Goal: Transaction & Acquisition: Book appointment/travel/reservation

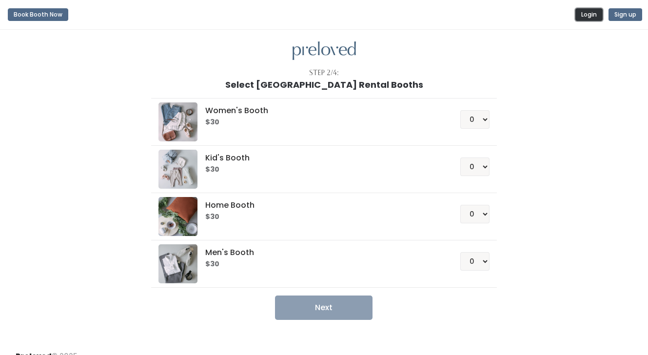
click at [580, 17] on button "Login" at bounding box center [589, 14] width 27 height 13
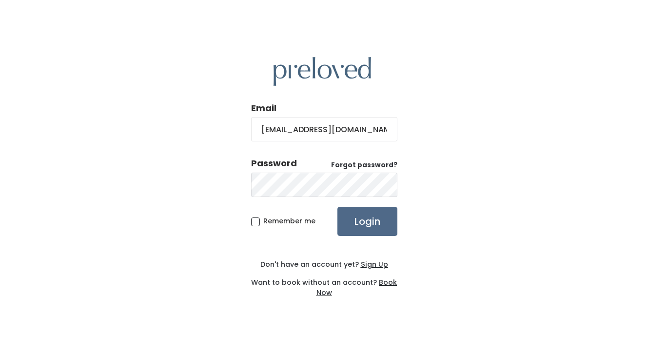
type input "[EMAIL_ADDRESS][DOMAIN_NAME]"
click at [338, 207] on input "Login" at bounding box center [368, 221] width 60 height 29
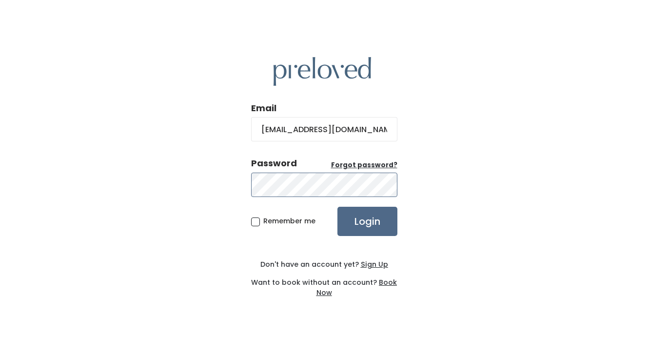
click at [338, 207] on input "Login" at bounding box center [368, 221] width 60 height 29
click at [366, 166] on u "Forgot password?" at bounding box center [364, 164] width 66 height 9
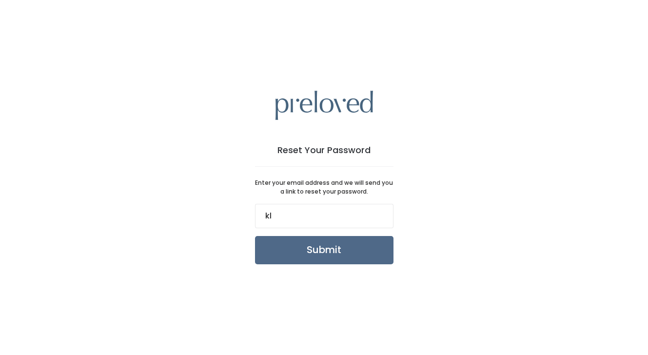
type input "[EMAIL_ADDRESS][DOMAIN_NAME]"
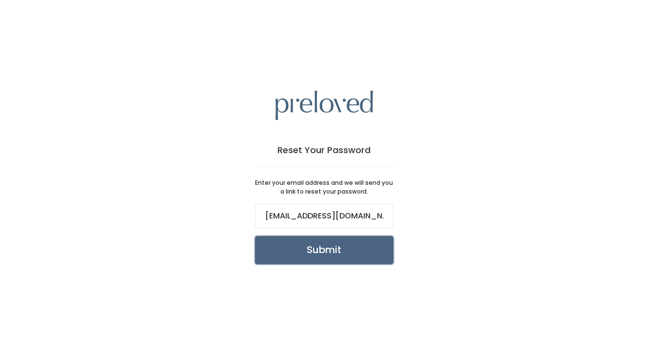
click at [340, 259] on input "Submit" at bounding box center [324, 250] width 139 height 28
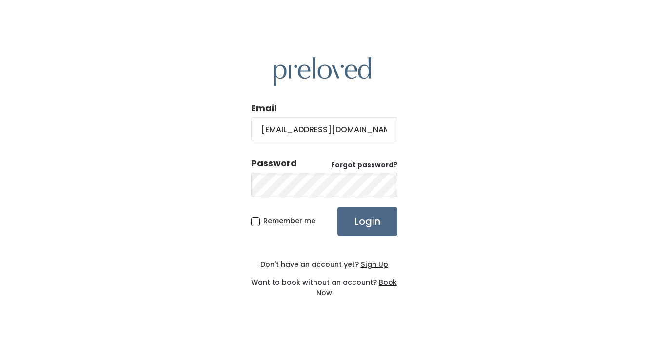
click at [369, 261] on u "Sign Up" at bounding box center [374, 264] width 27 height 10
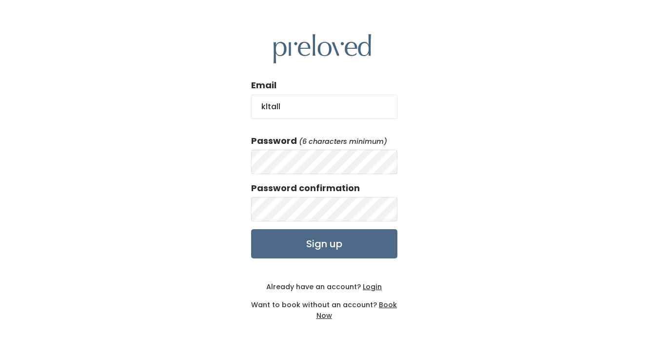
type input "[EMAIL_ADDRESS][DOMAIN_NAME]"
click at [251, 229] on input "Sign up" at bounding box center [324, 243] width 146 height 29
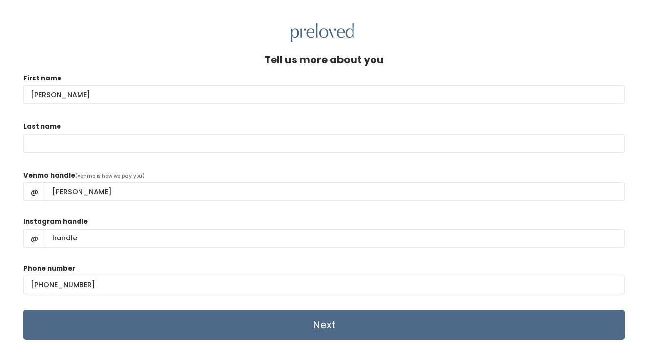
type input "Kaitlyn"
type input "Wilson"
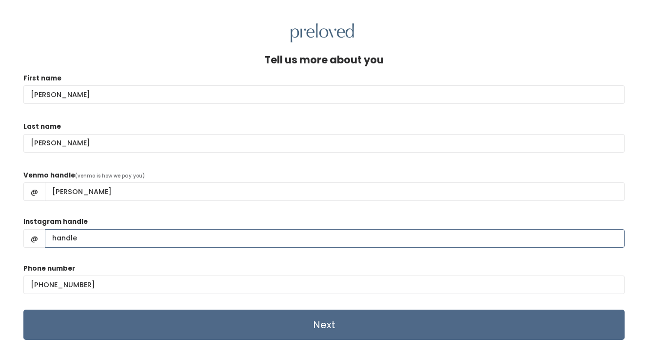
scroll to position [42, 0]
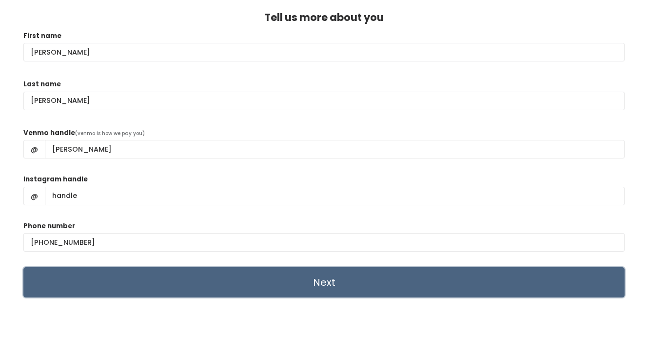
click at [261, 279] on input "Next" at bounding box center [323, 282] width 601 height 30
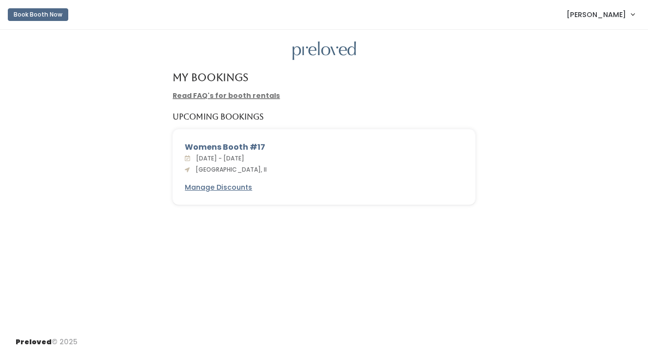
click at [602, 10] on span "[PERSON_NAME]" at bounding box center [597, 14] width 60 height 11
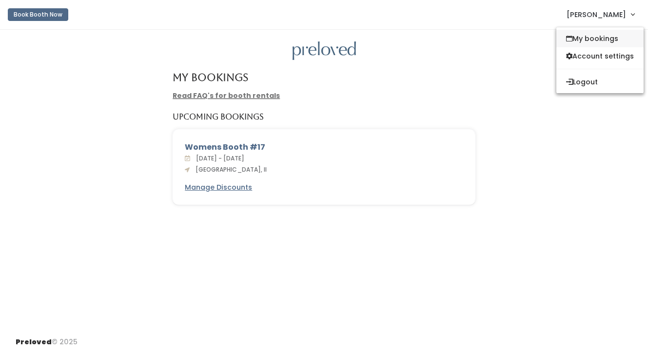
click at [587, 42] on link "My bookings" at bounding box center [600, 39] width 87 height 18
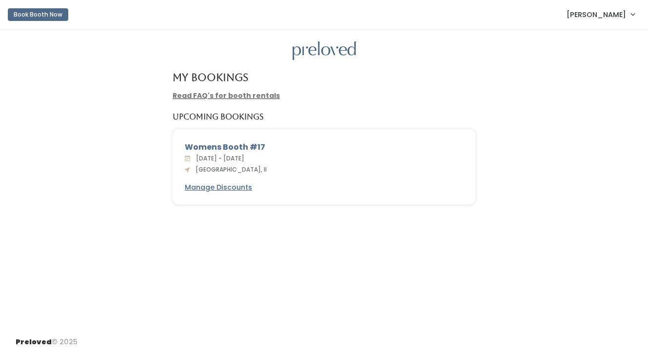
click at [240, 146] on div "Womens Booth #17" at bounding box center [324, 147] width 279 height 12
click at [223, 189] on u "Manage Discounts" at bounding box center [218, 187] width 67 height 10
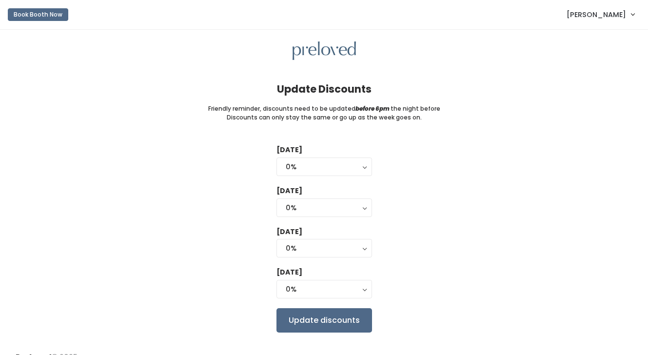
click at [614, 9] on span "[PERSON_NAME]" at bounding box center [597, 14] width 60 height 11
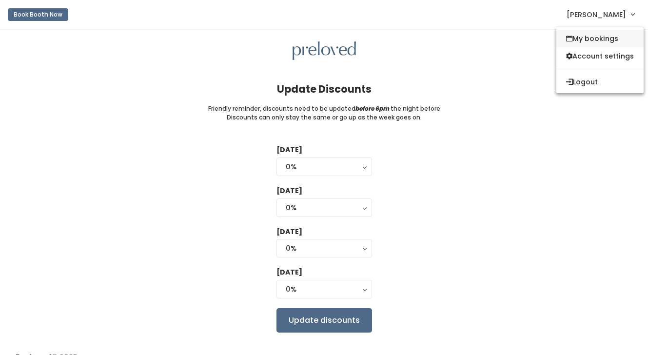
click at [598, 40] on link "My bookings" at bounding box center [600, 39] width 87 height 18
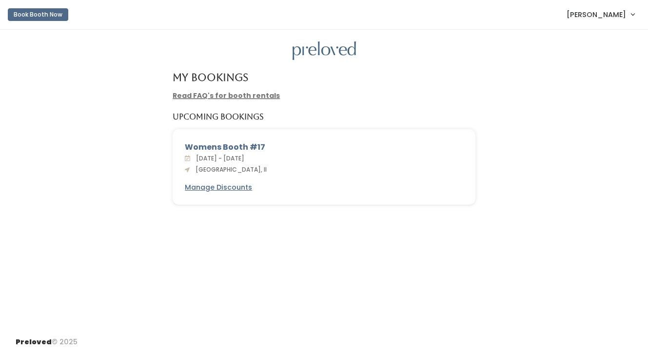
click at [240, 100] on link "Read FAQ's for booth rentals" at bounding box center [226, 96] width 107 height 10
click at [38, 20] on button "Book Booth Now" at bounding box center [38, 14] width 60 height 13
click at [231, 143] on div "Womens Booth #17" at bounding box center [324, 147] width 279 height 12
click at [53, 11] on button "Book Booth Now" at bounding box center [38, 14] width 60 height 13
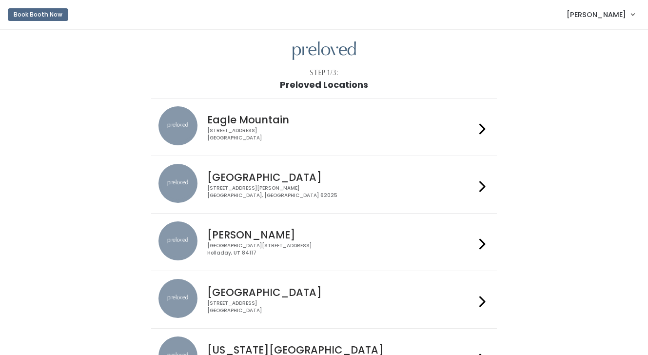
click at [269, 187] on div "1500 Troy Road, Unit A‑B Edwardsville, IL 62025" at bounding box center [341, 192] width 268 height 14
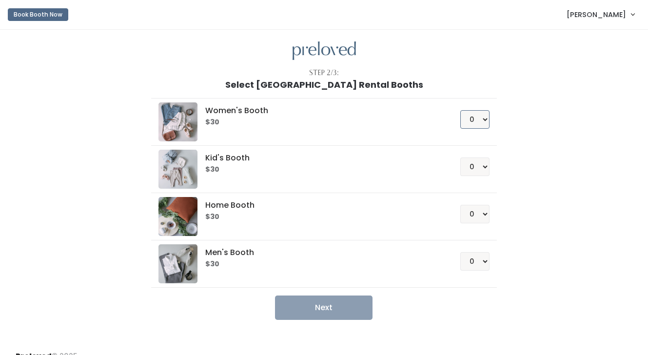
click at [481, 126] on select "0 1 2 3 4" at bounding box center [474, 119] width 29 height 19
click at [472, 219] on select "0 1 2 3 4" at bounding box center [474, 214] width 29 height 19
select select "1"
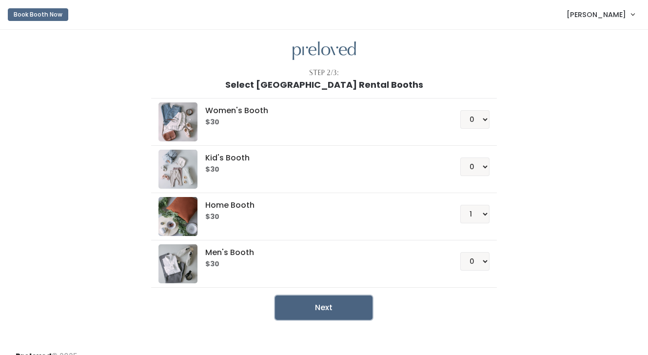
click at [358, 300] on button "Next" at bounding box center [324, 308] width 98 height 24
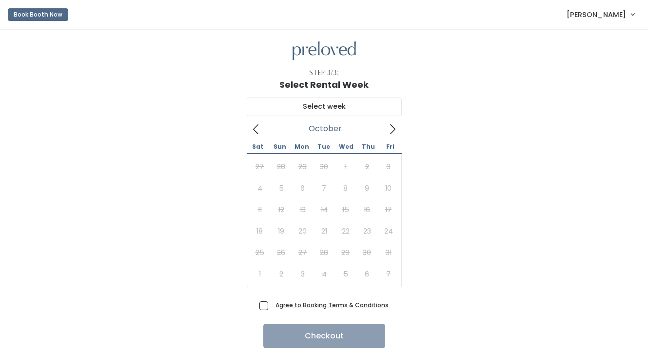
click at [393, 130] on icon at bounding box center [392, 129] width 11 height 11
click at [613, 20] on span "[PERSON_NAME]" at bounding box center [597, 14] width 60 height 11
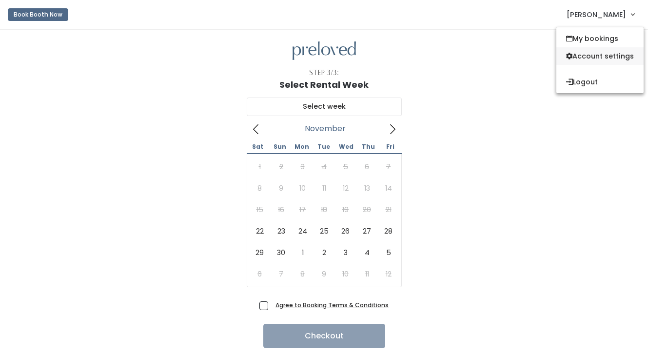
click at [602, 59] on link "Account settings" at bounding box center [600, 56] width 87 height 18
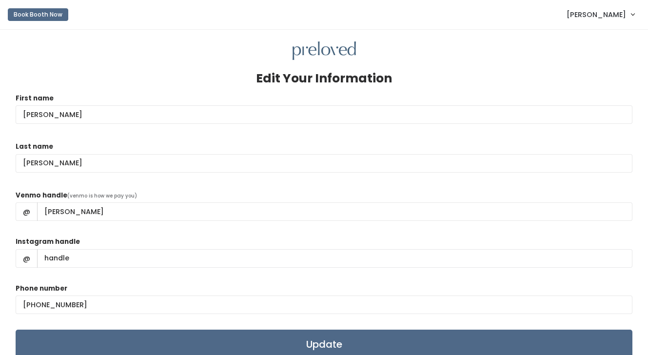
scroll to position [98, 0]
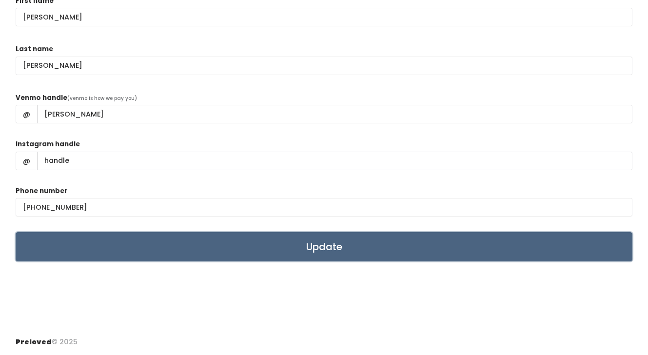
click at [345, 257] on input "Update" at bounding box center [324, 246] width 617 height 29
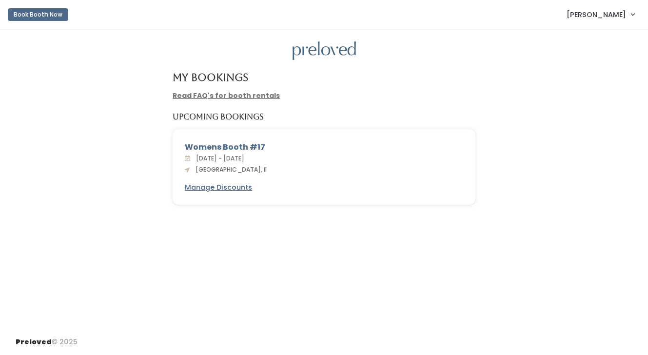
click at [220, 93] on link "Read FAQ's for booth rentals" at bounding box center [226, 96] width 107 height 10
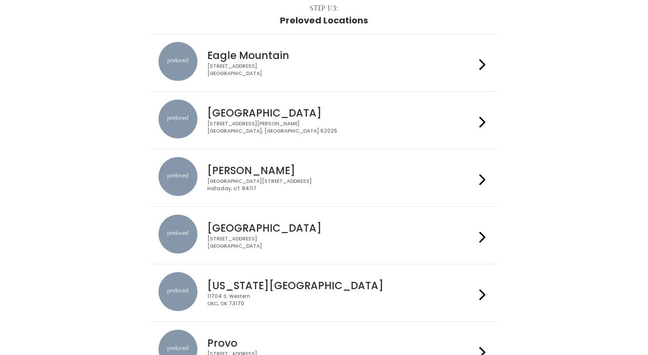
click at [272, 127] on div "[STREET_ADDRESS][PERSON_NAME]" at bounding box center [341, 127] width 268 height 14
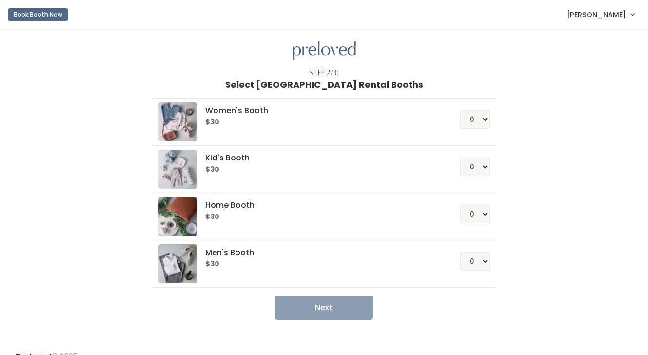
click at [262, 176] on div "Kid's Booth $30 0 1 2 3 4" at bounding box center [324, 169] width 331 height 39
click at [481, 164] on select "0 1 2 3 4" at bounding box center [474, 167] width 29 height 19
select select "1"
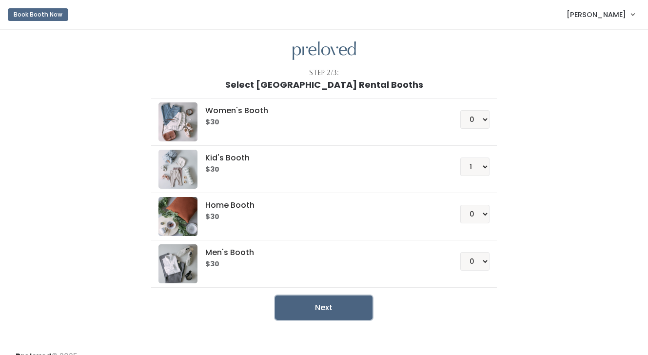
click at [318, 309] on button "Next" at bounding box center [324, 308] width 98 height 24
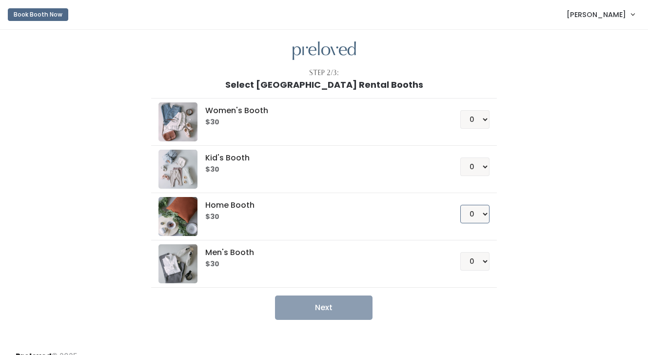
click at [477, 221] on select "0 1 2 3 4" at bounding box center [474, 214] width 29 height 19
select select "1"
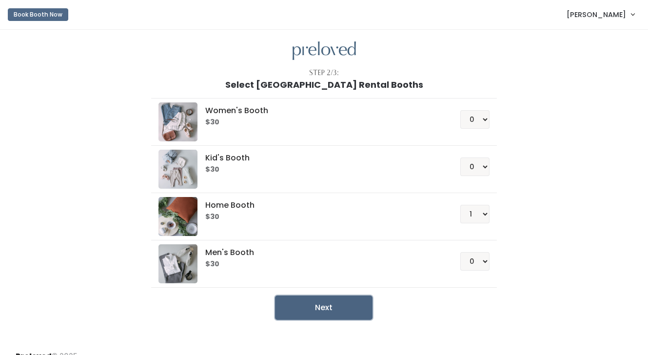
click at [356, 313] on button "Next" at bounding box center [324, 308] width 98 height 24
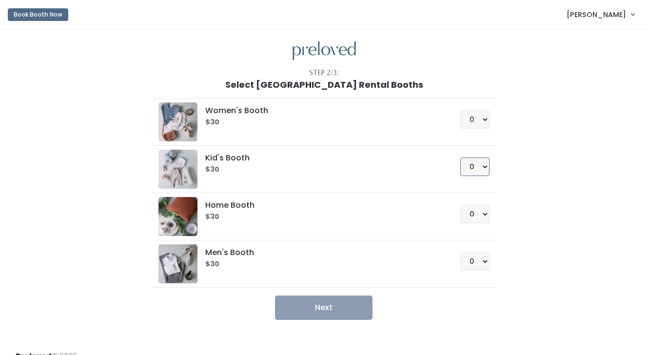
click at [477, 164] on select "0 1 2 3 4" at bounding box center [474, 167] width 29 height 19
select select "1"
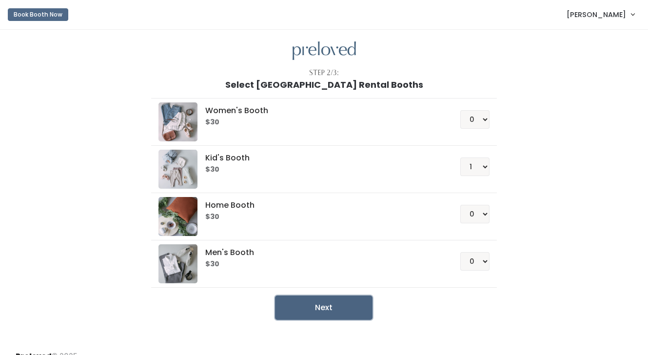
click at [336, 311] on button "Next" at bounding box center [324, 308] width 98 height 24
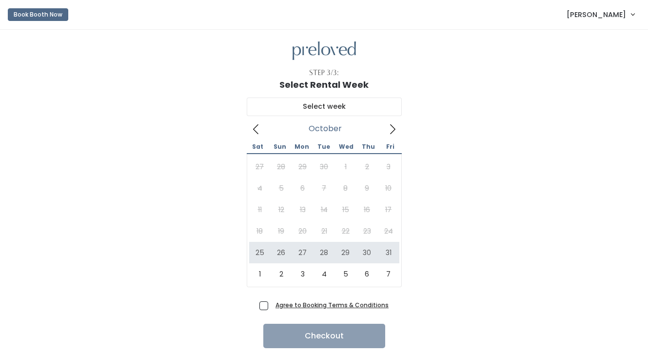
click at [393, 127] on icon at bounding box center [392, 129] width 5 height 10
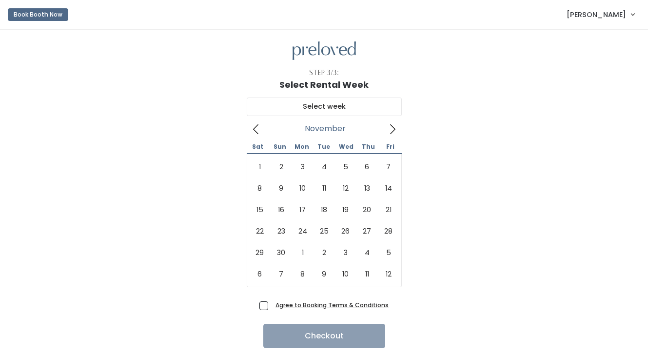
click at [254, 131] on icon at bounding box center [255, 129] width 5 height 10
click at [393, 128] on icon at bounding box center [392, 129] width 11 height 11
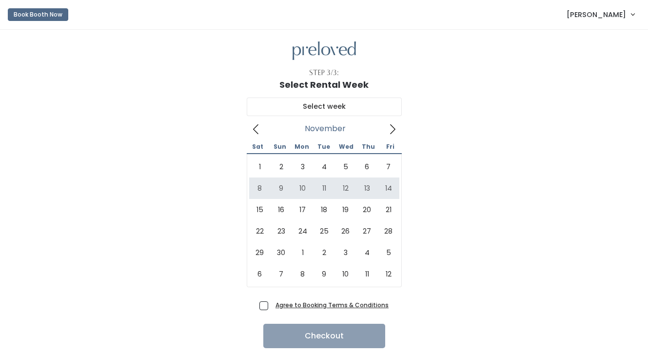
click at [260, 128] on icon at bounding box center [256, 129] width 11 height 11
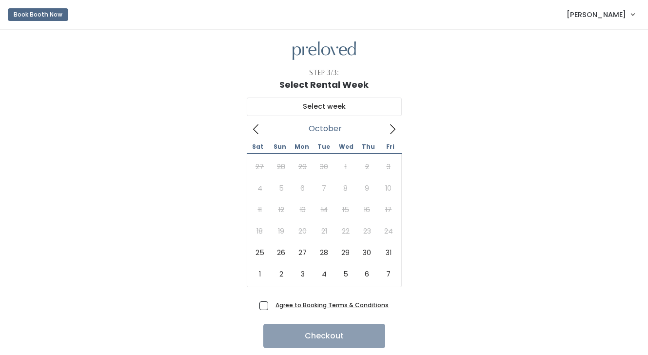
click at [394, 126] on icon at bounding box center [392, 129] width 11 height 11
